Goal: Task Accomplishment & Management: Manage account settings

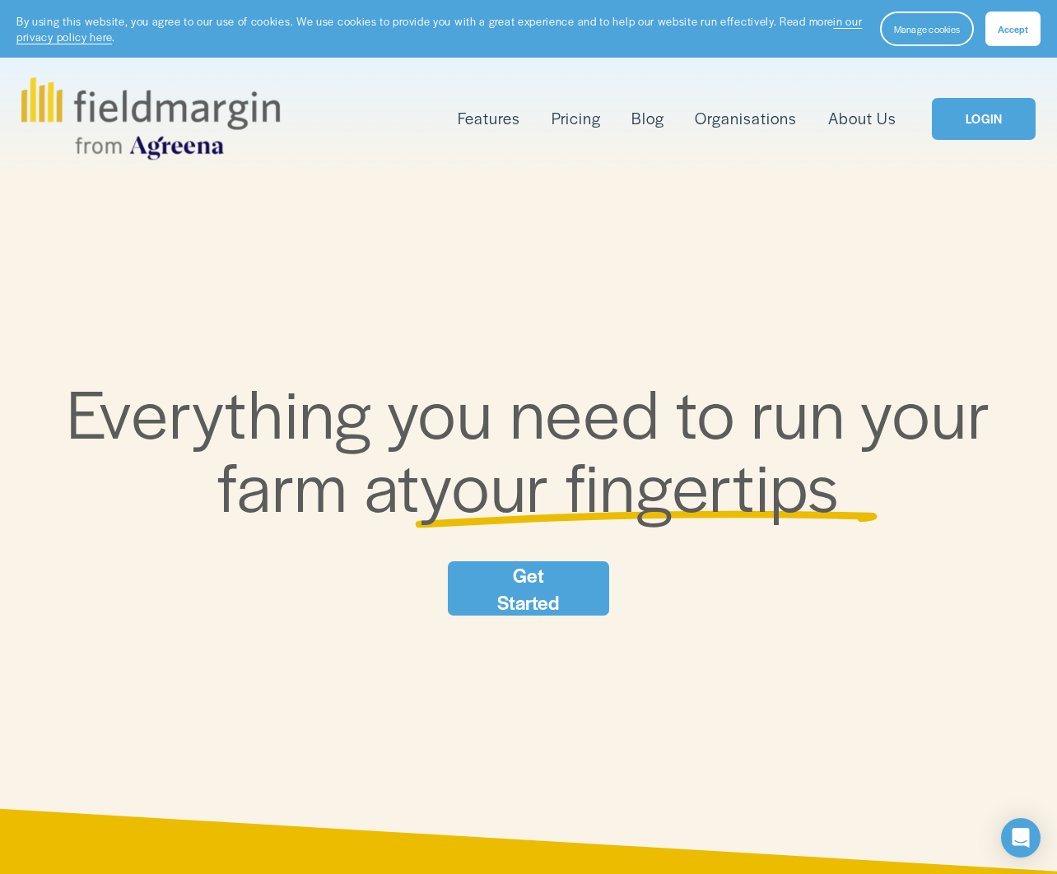
click at [982, 116] on link "LOGIN" at bounding box center [984, 119] width 104 height 42
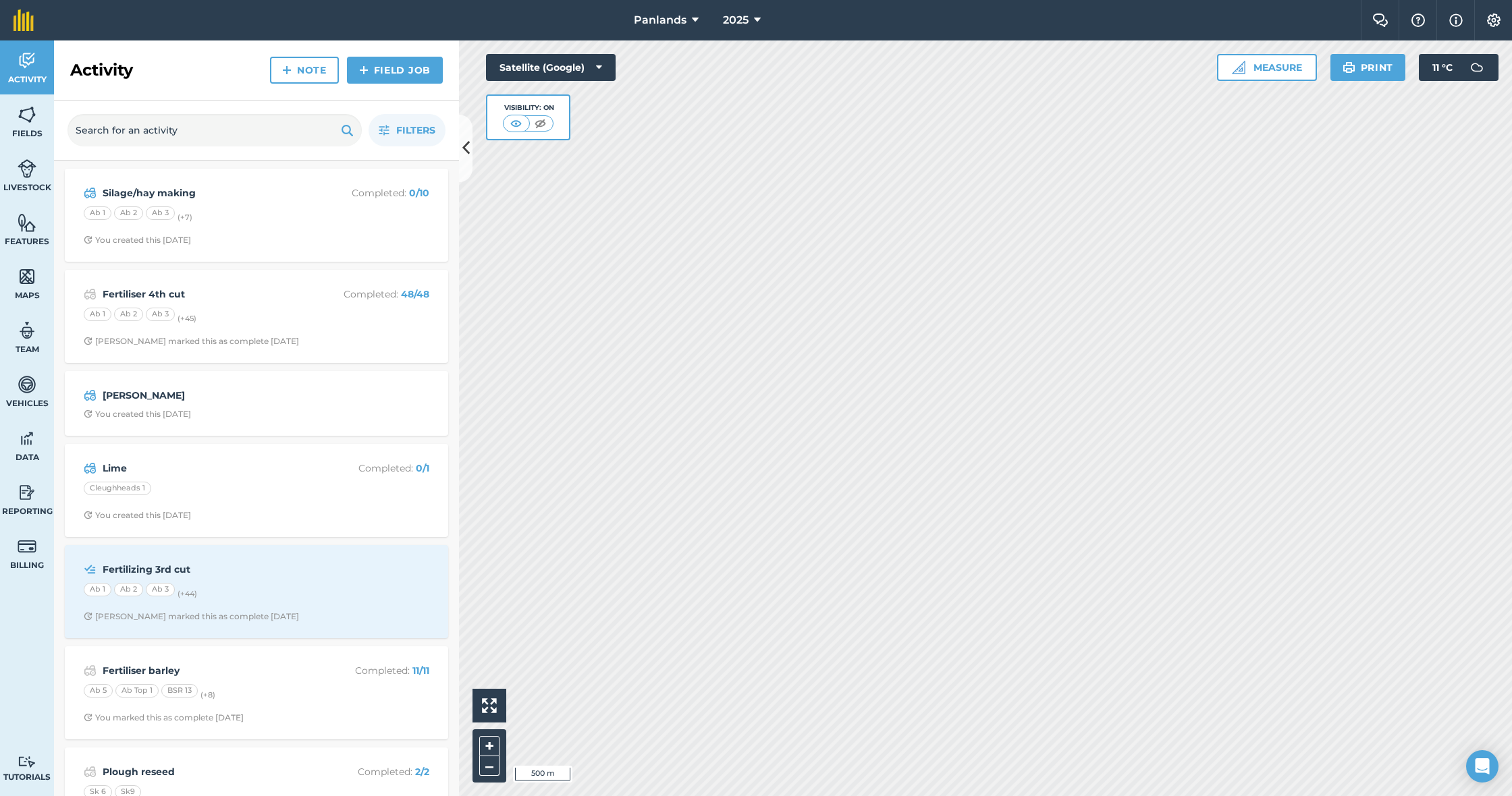
click at [757, 25] on icon at bounding box center [757, 20] width 7 height 16
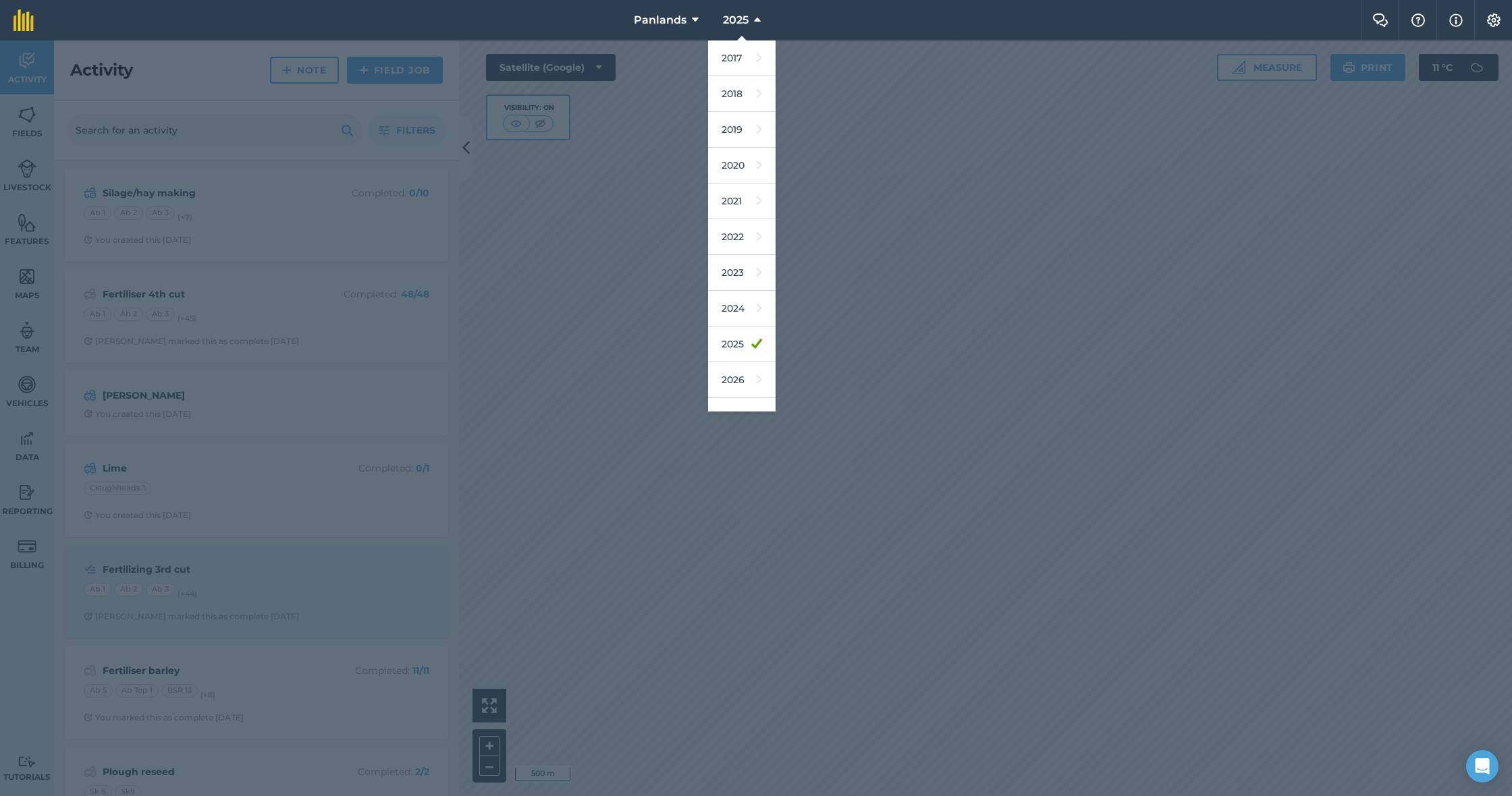
click at [757, 25] on icon at bounding box center [757, 20] width 7 height 16
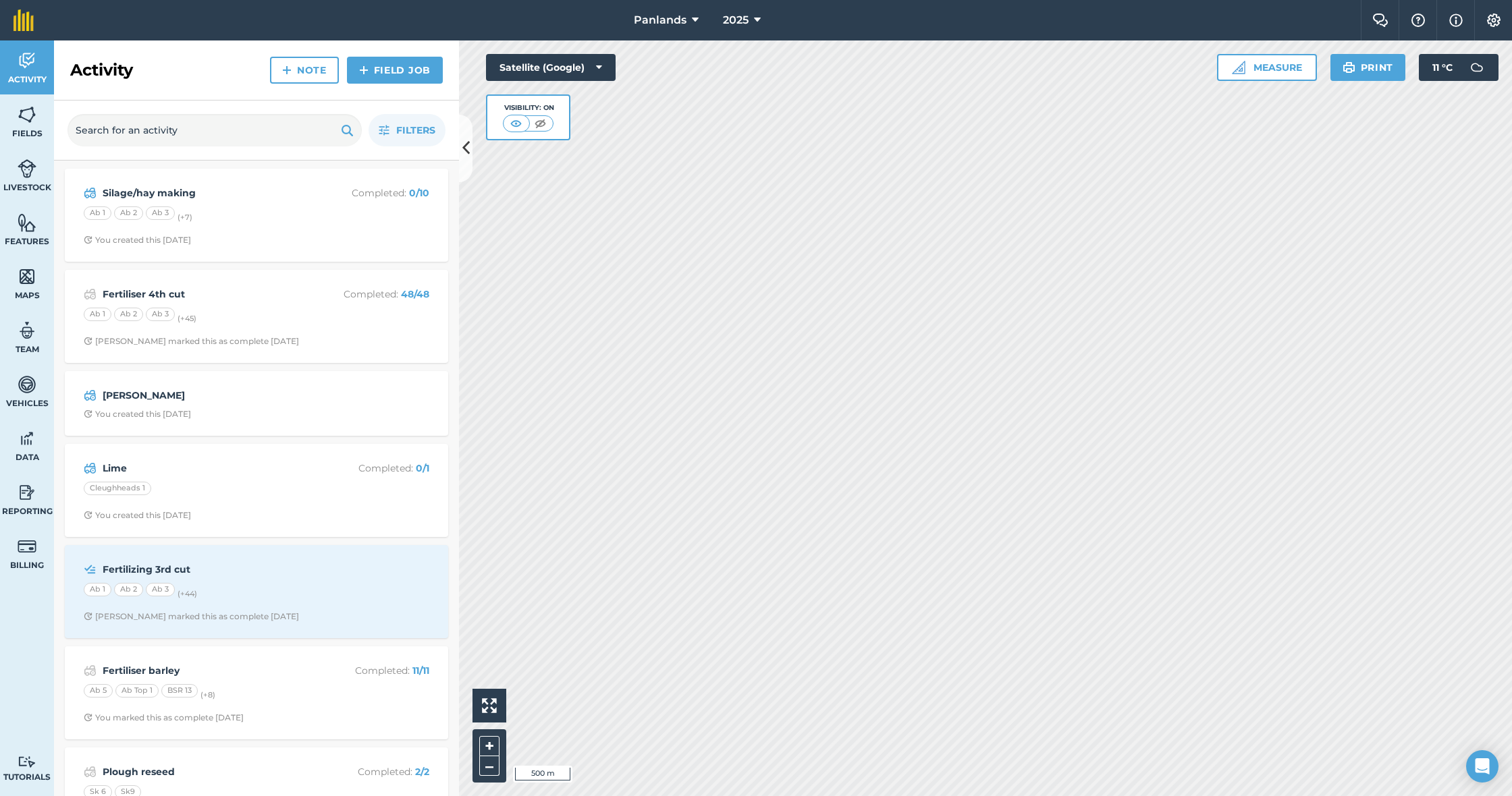
click at [739, 20] on span "2025" at bounding box center [735, 20] width 25 height 16
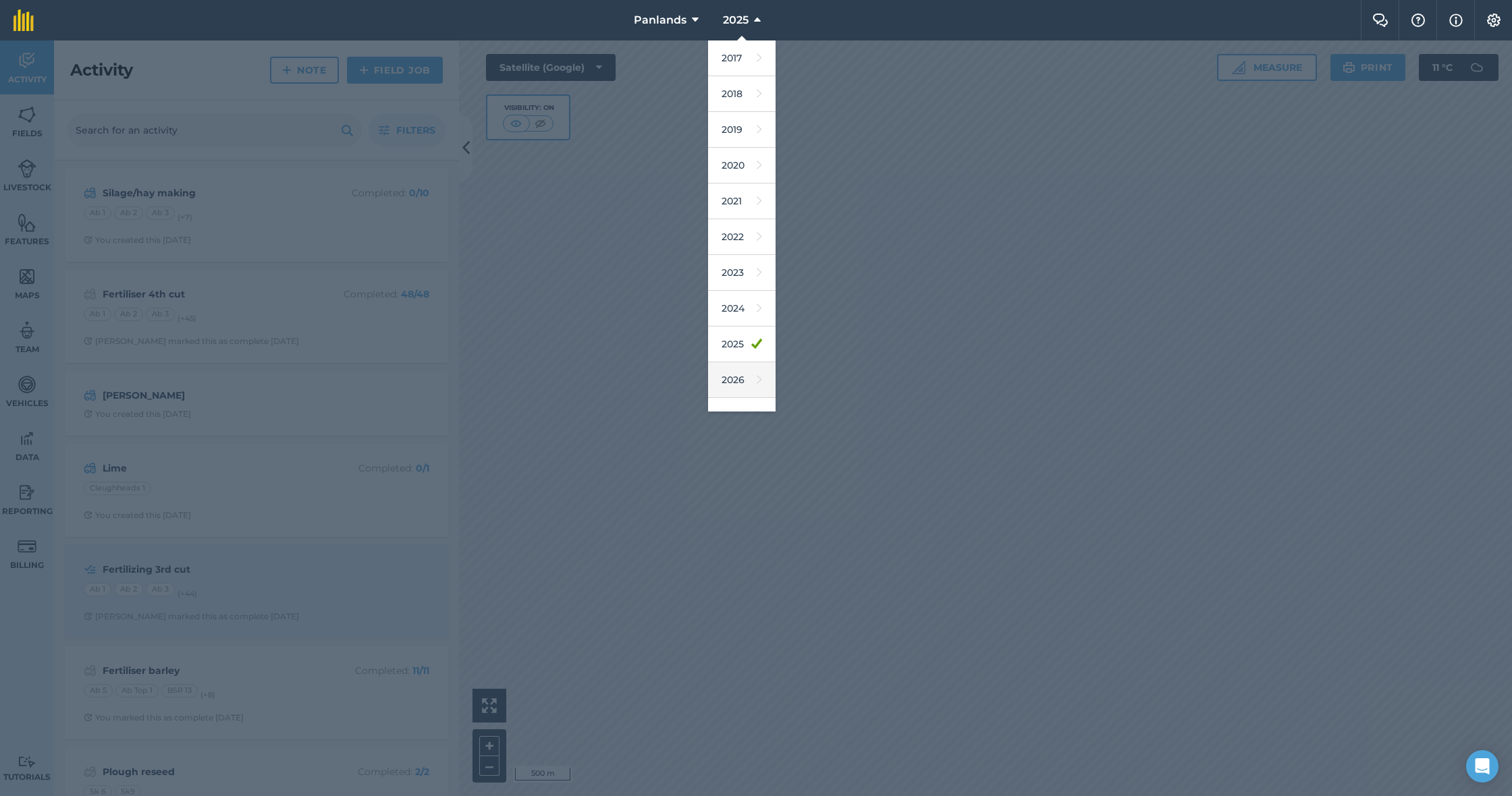
click at [748, 380] on link "2026" at bounding box center [741, 380] width 67 height 36
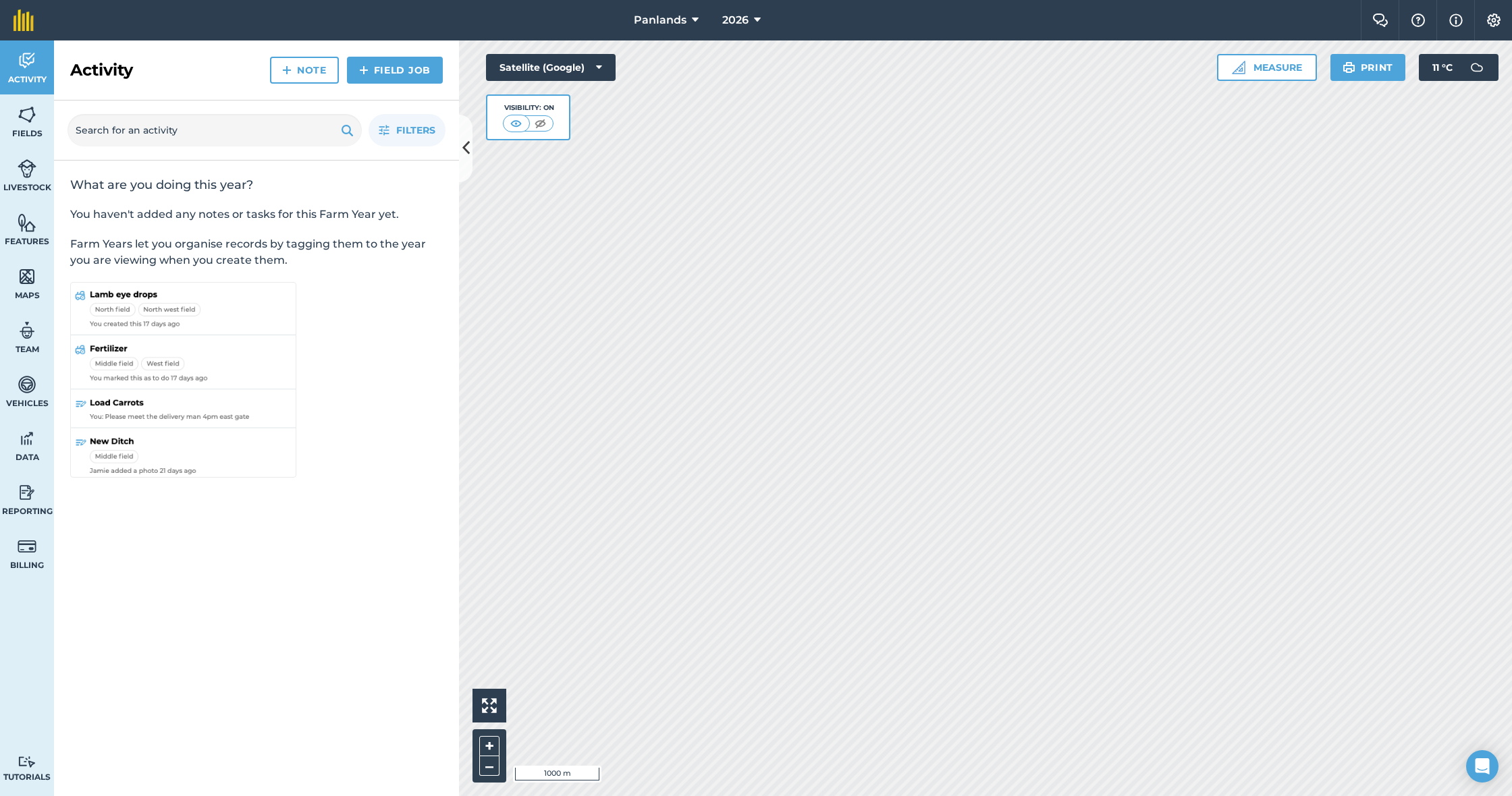
click at [739, 17] on span "2026" at bounding box center [736, 20] width 26 height 16
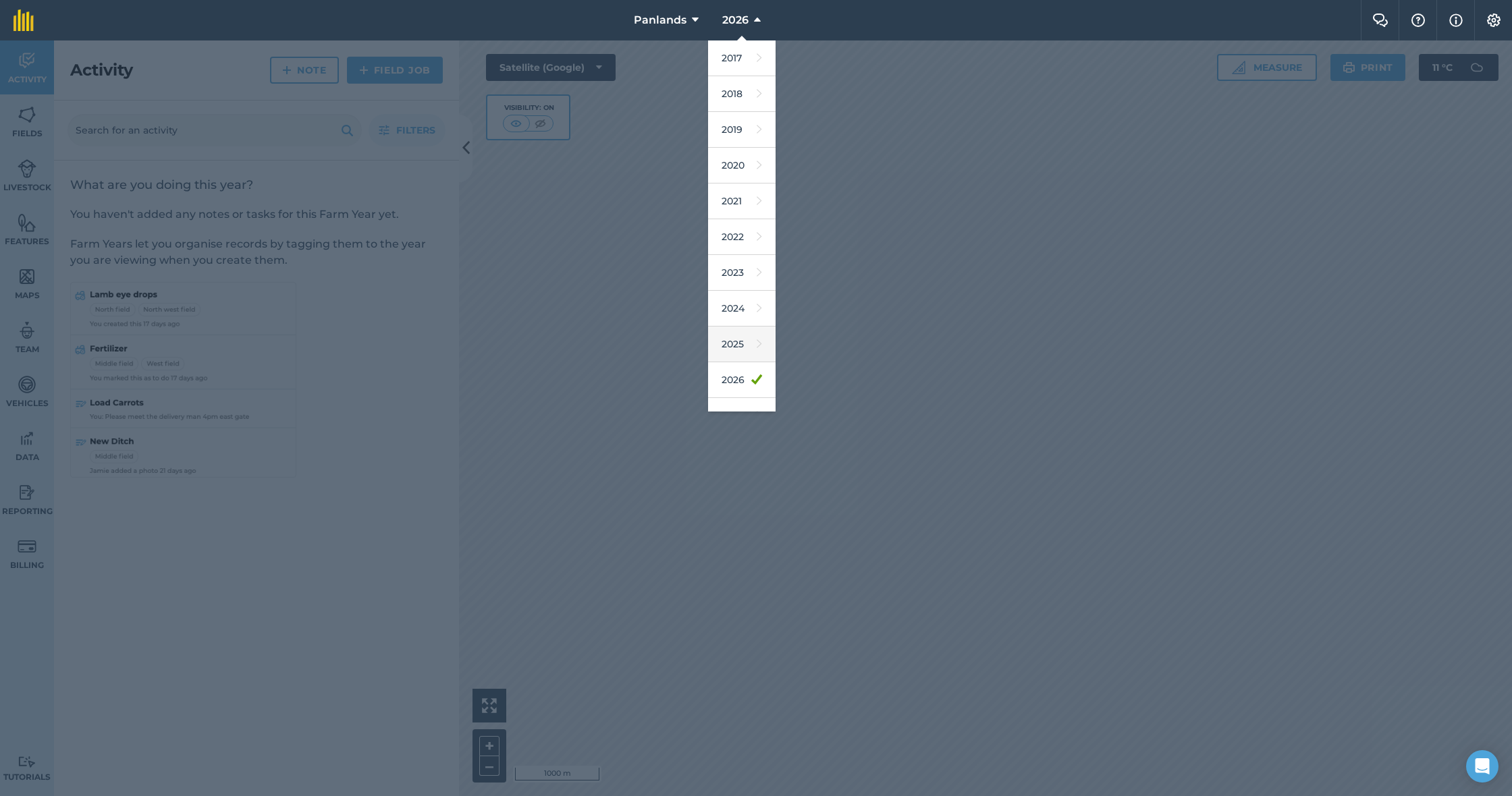
click at [738, 341] on link "2025" at bounding box center [741, 344] width 67 height 36
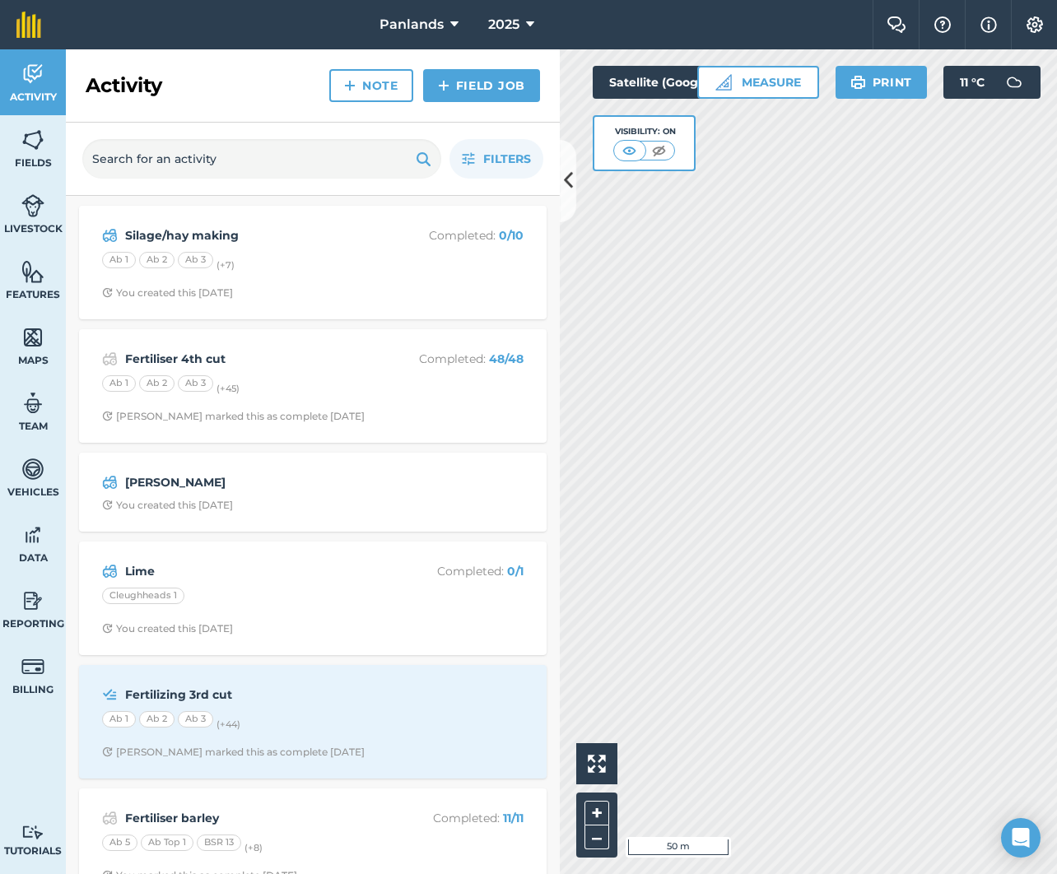
click at [567, 183] on icon at bounding box center [568, 180] width 9 height 29
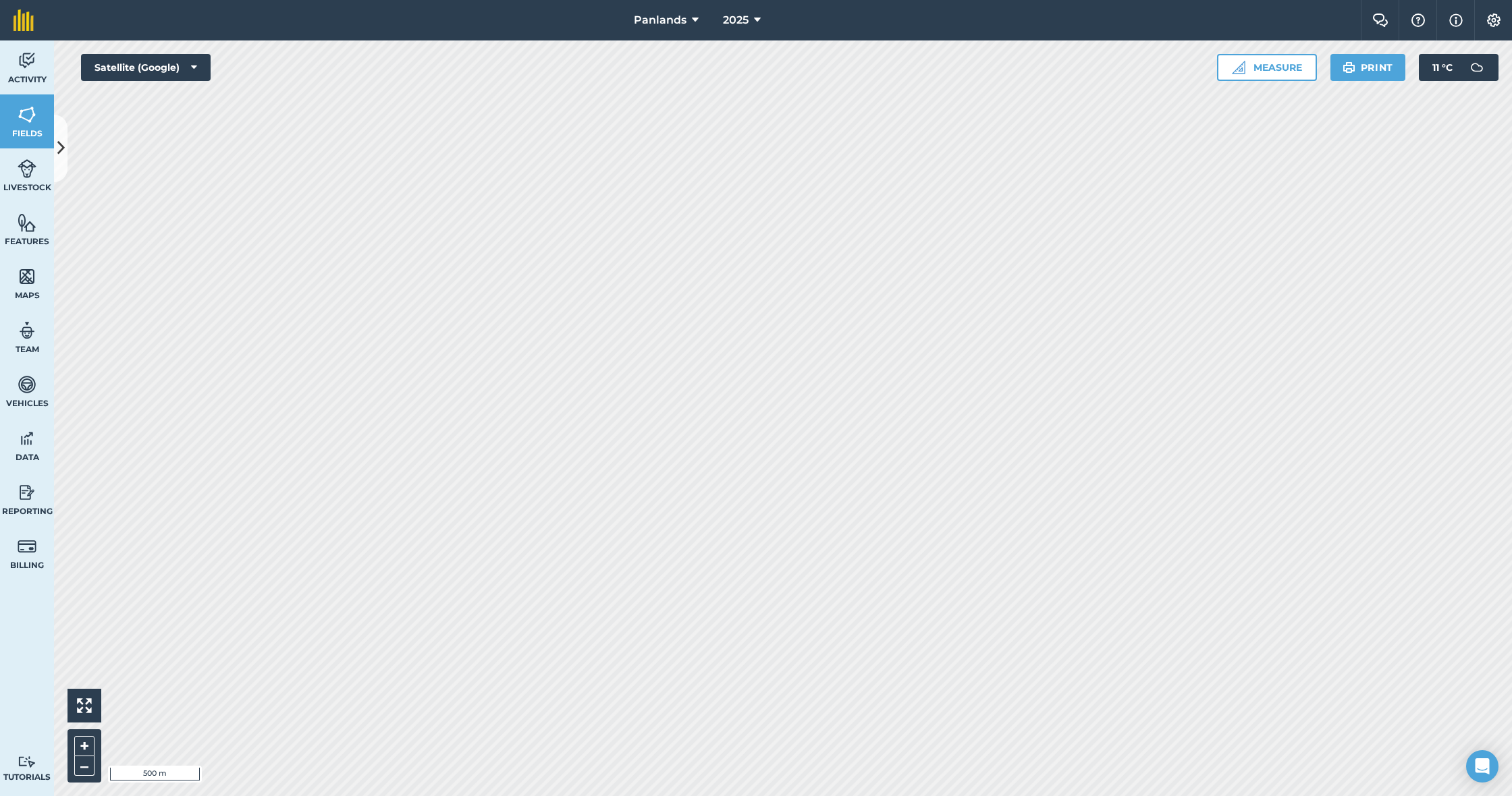
click at [57, 143] on icon at bounding box center [61, 148] width 7 height 24
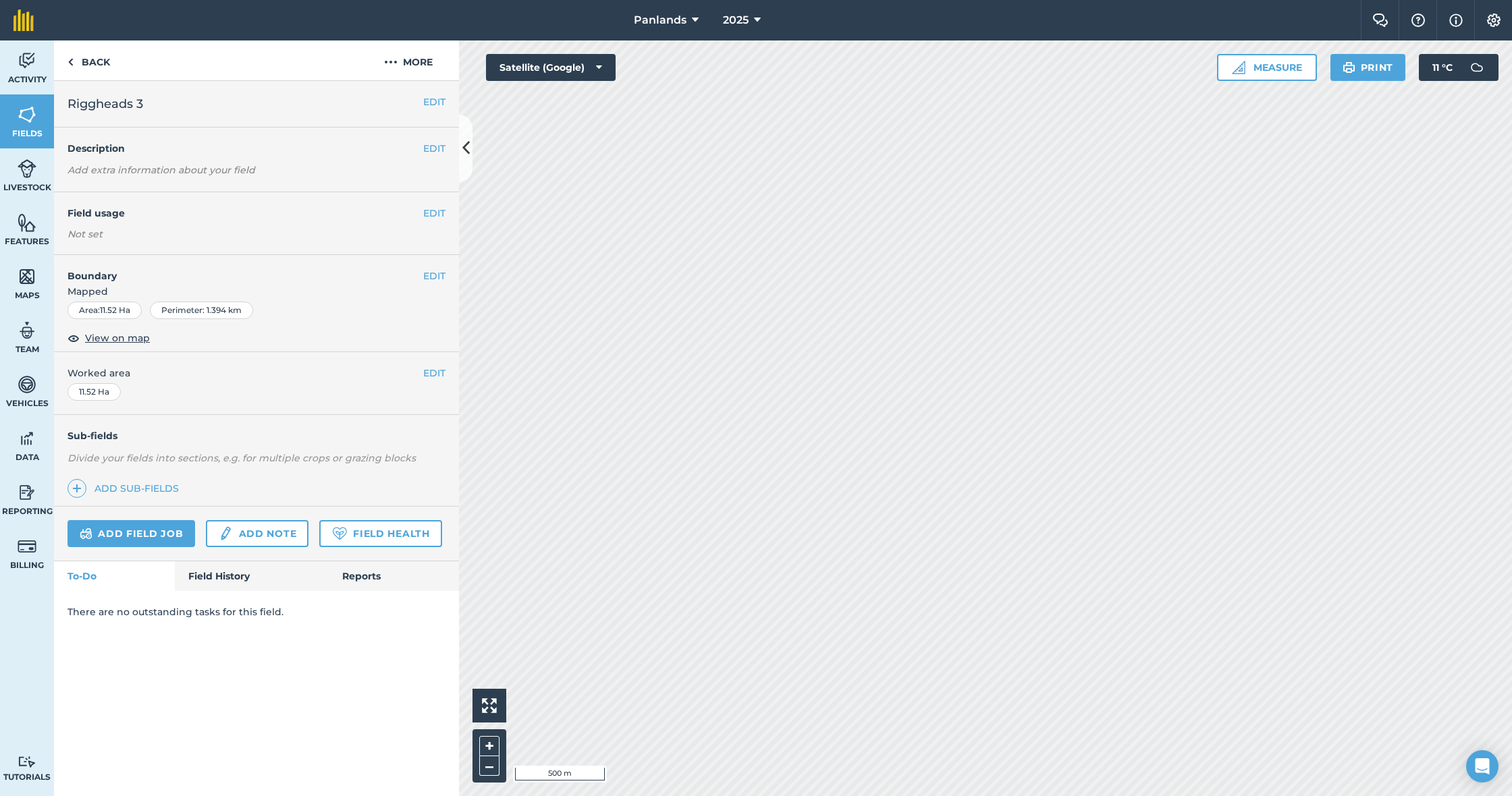
click at [435, 212] on button "EDIT" at bounding box center [434, 213] width 22 height 15
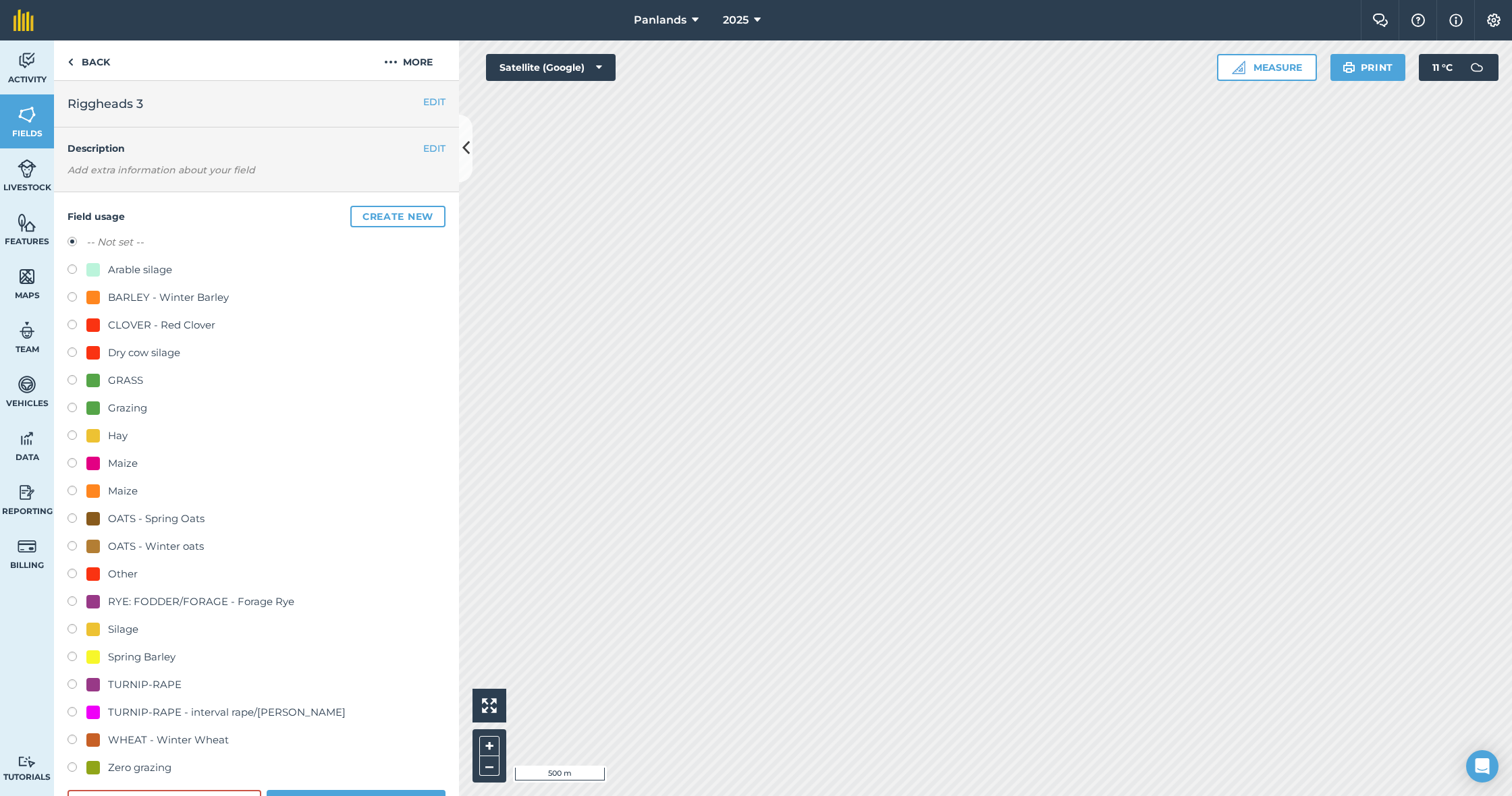
drag, startPoint x: 67, startPoint y: 410, endPoint x: 86, endPoint y: 402, distance: 20.6
click at [70, 410] on label at bounding box center [76, 409] width 19 height 13
radio input "true"
radio input "false"
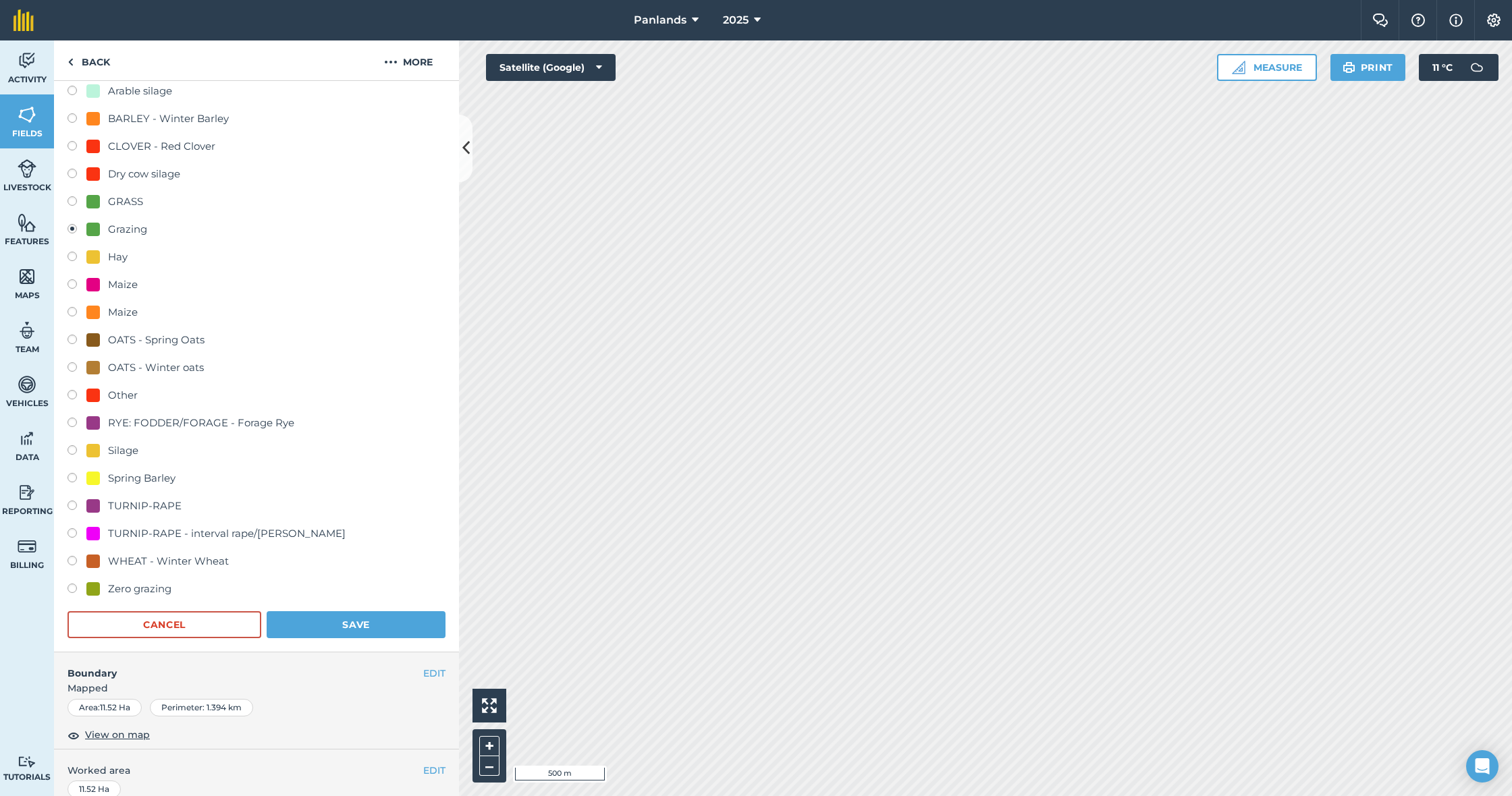
scroll to position [180, 0]
drag, startPoint x: 394, startPoint y: 616, endPoint x: 399, endPoint y: 607, distance: 10.3
click at [394, 616] on button "Save" at bounding box center [356, 624] width 179 height 27
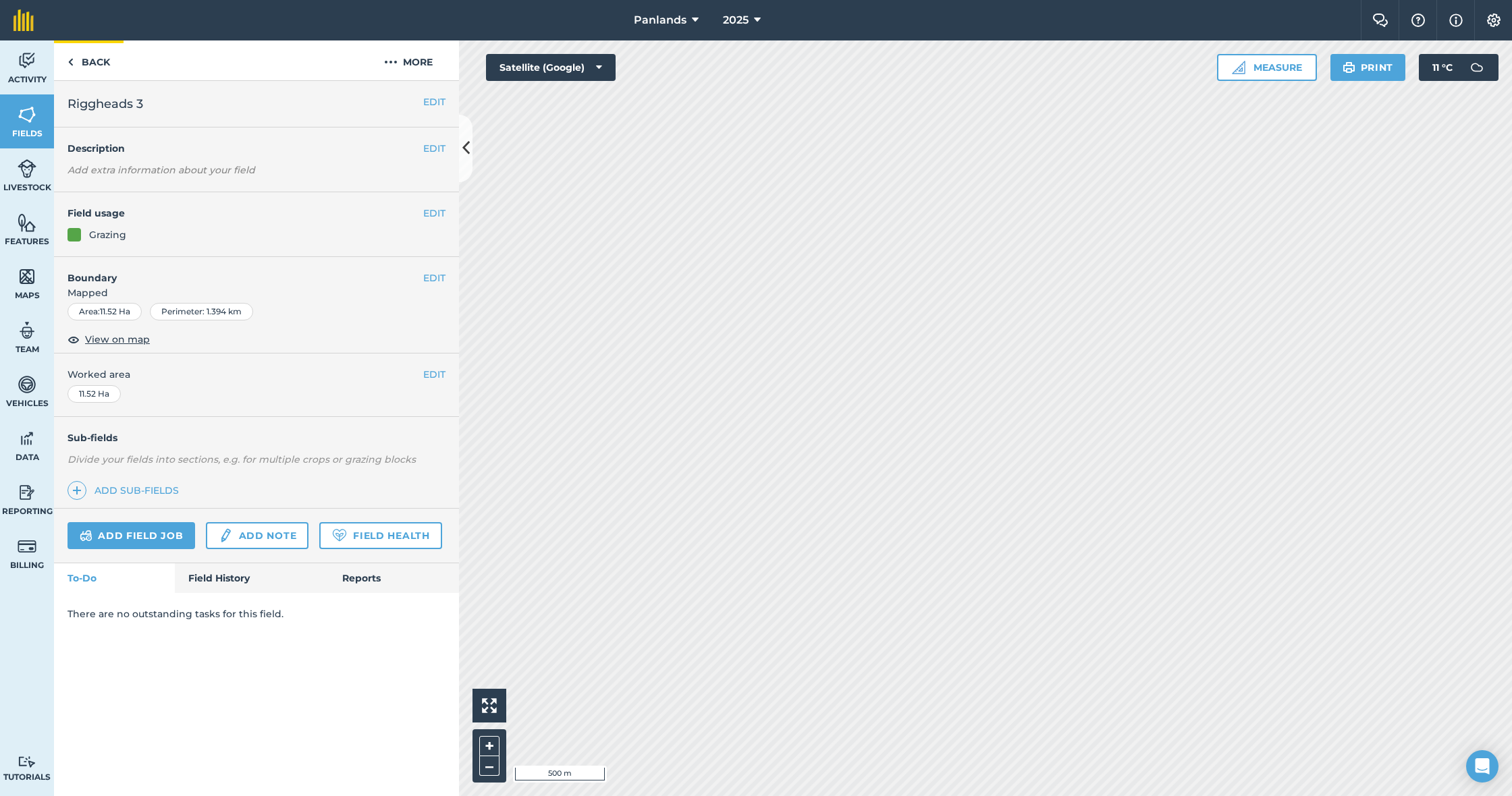
click at [99, 59] on link "Back" at bounding box center [89, 60] width 70 height 40
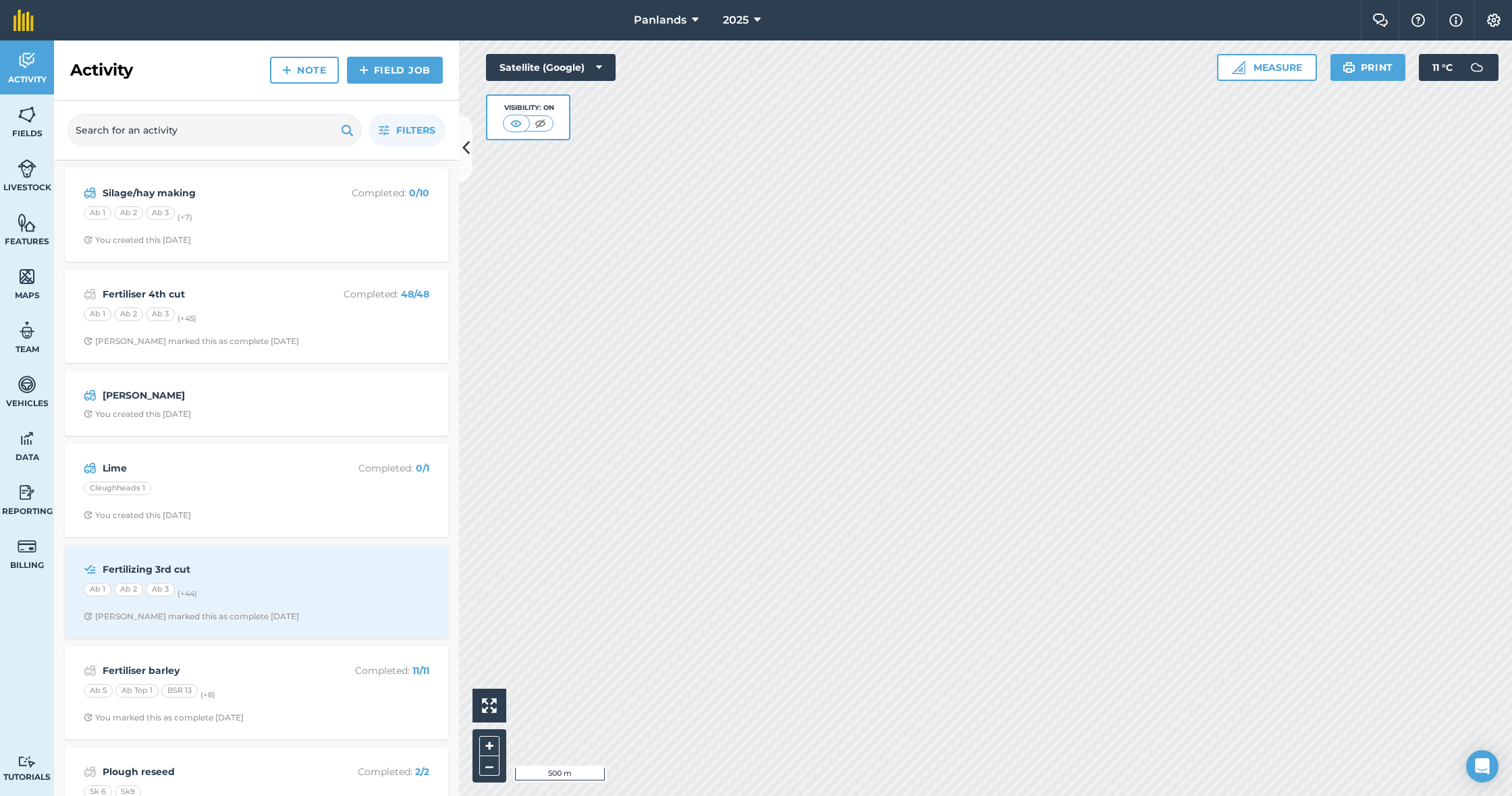
click at [467, 162] on button at bounding box center [466, 148] width 13 height 67
